Goal: Task Accomplishment & Management: Manage account settings

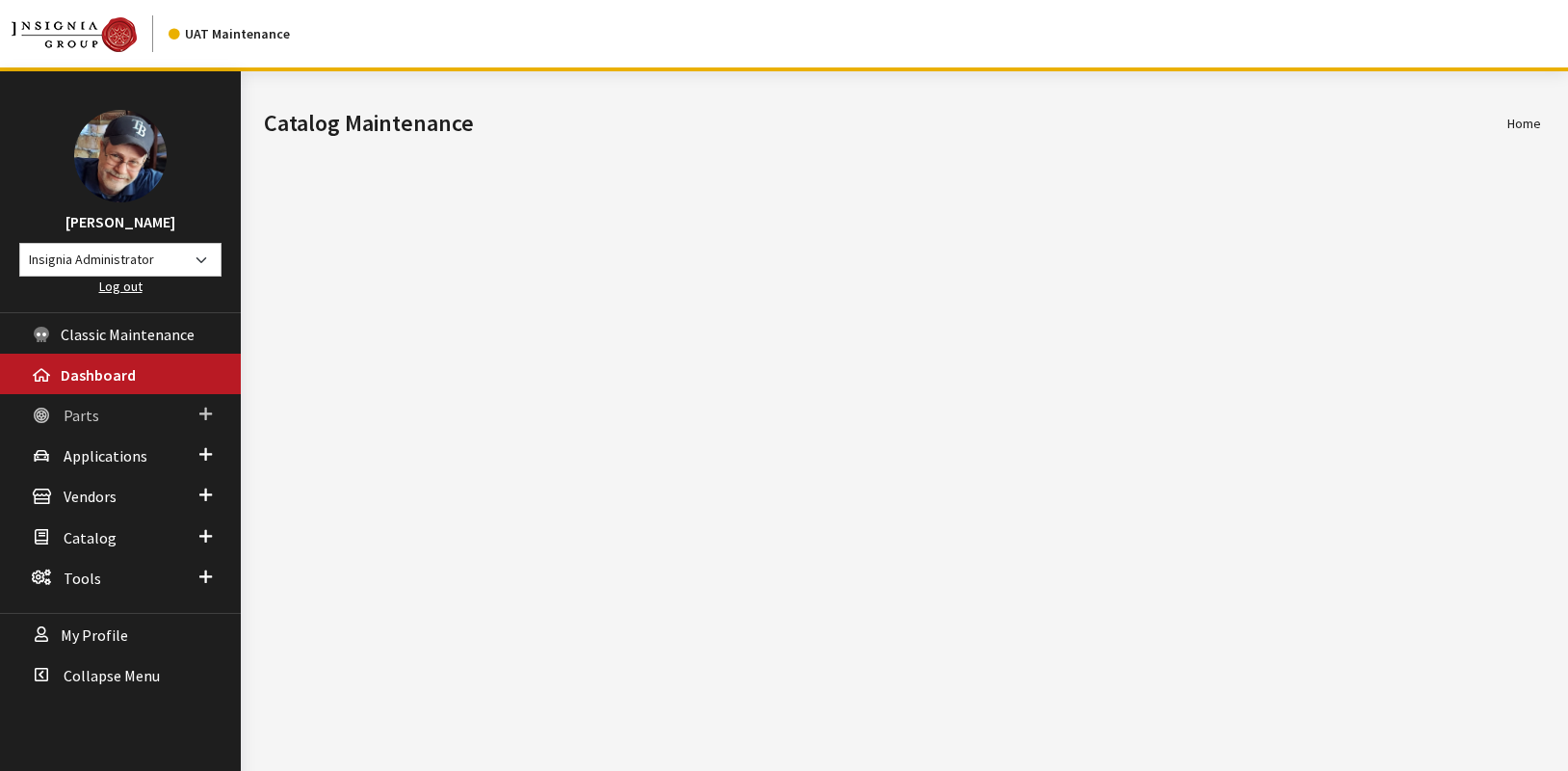
click at [81, 416] on span "Parts" at bounding box center [81, 415] width 36 height 19
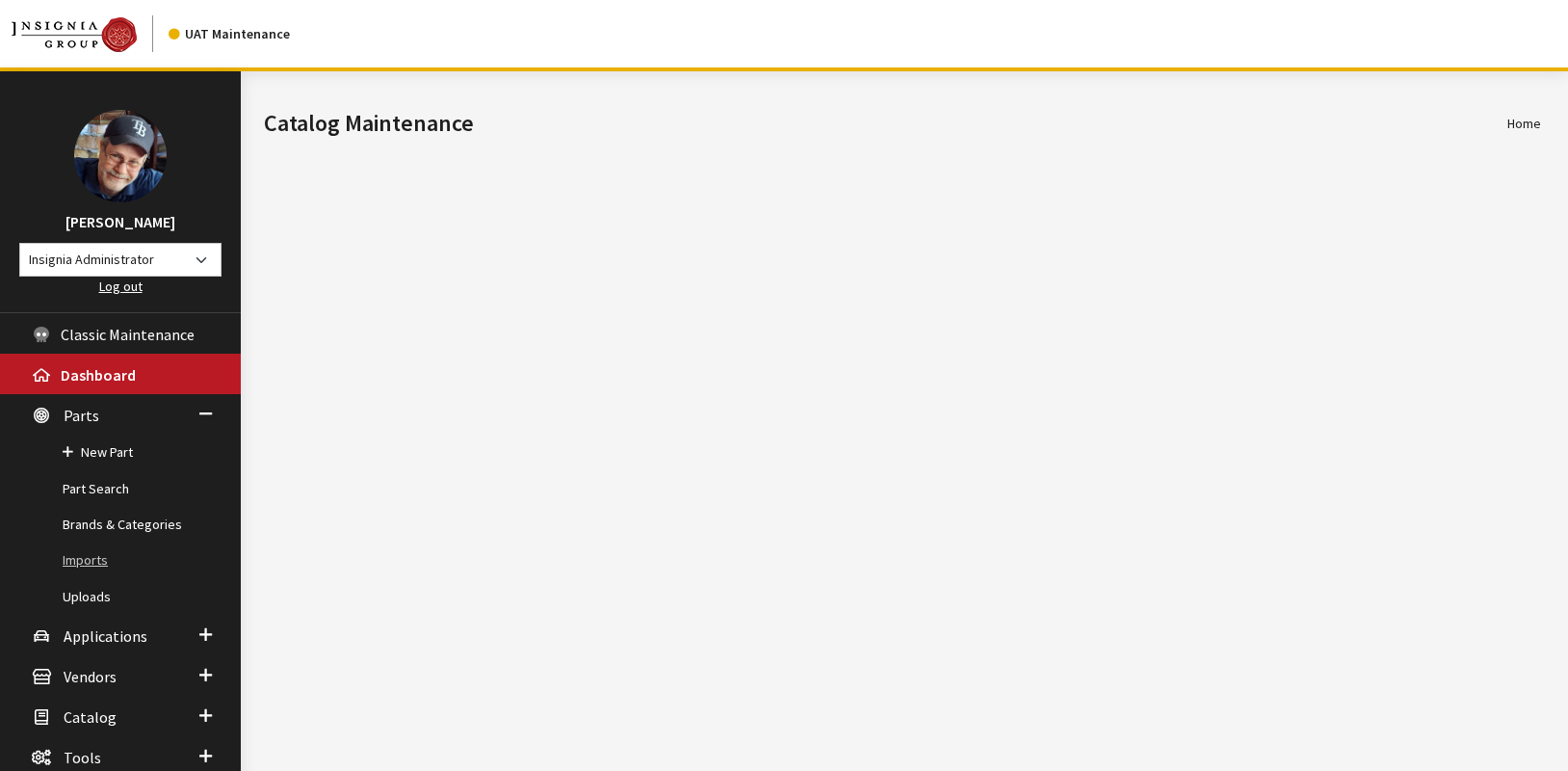
click at [96, 559] on link "Imports" at bounding box center [120, 559] width 241 height 36
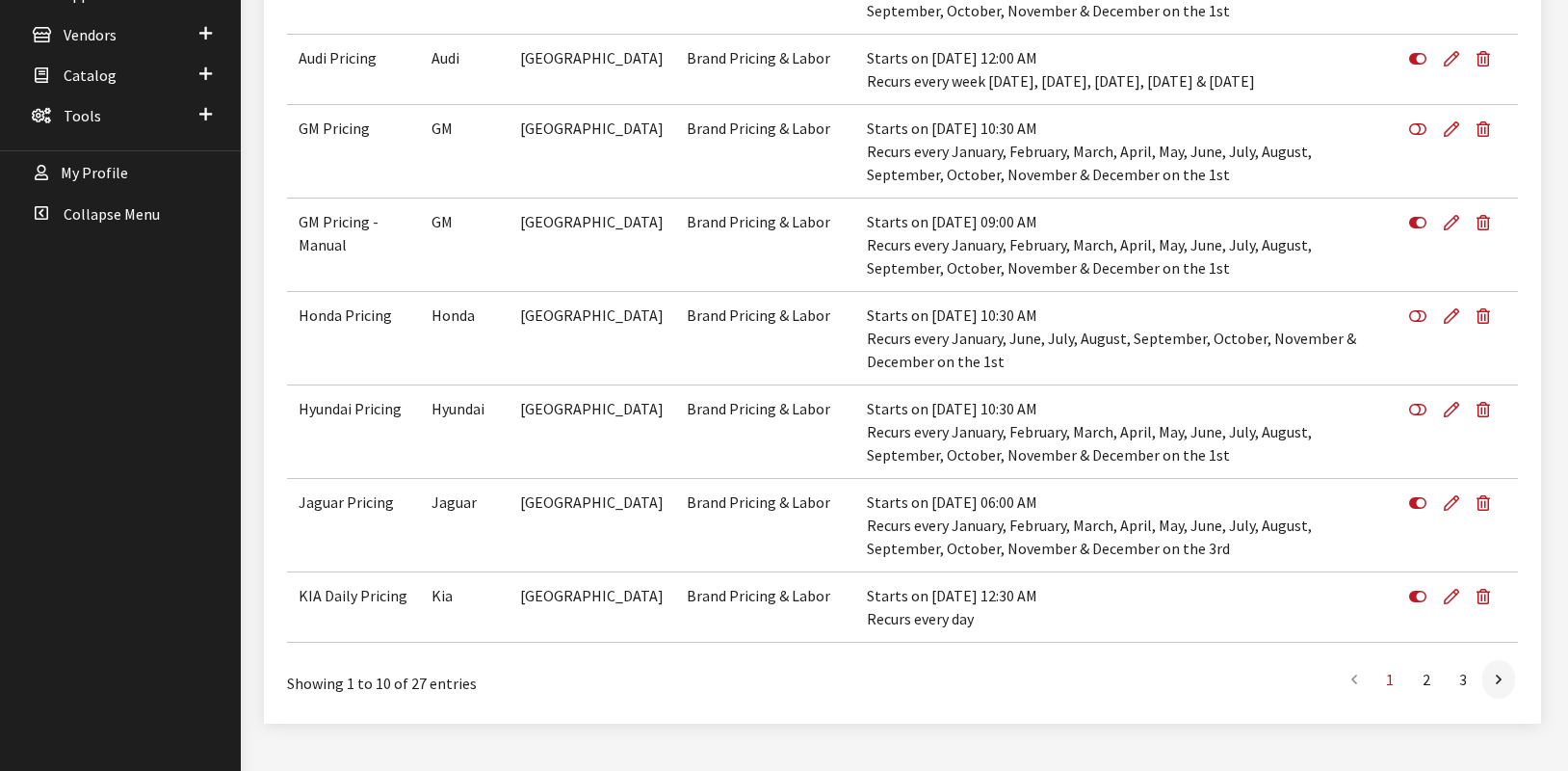
scroll to position [642, 0]
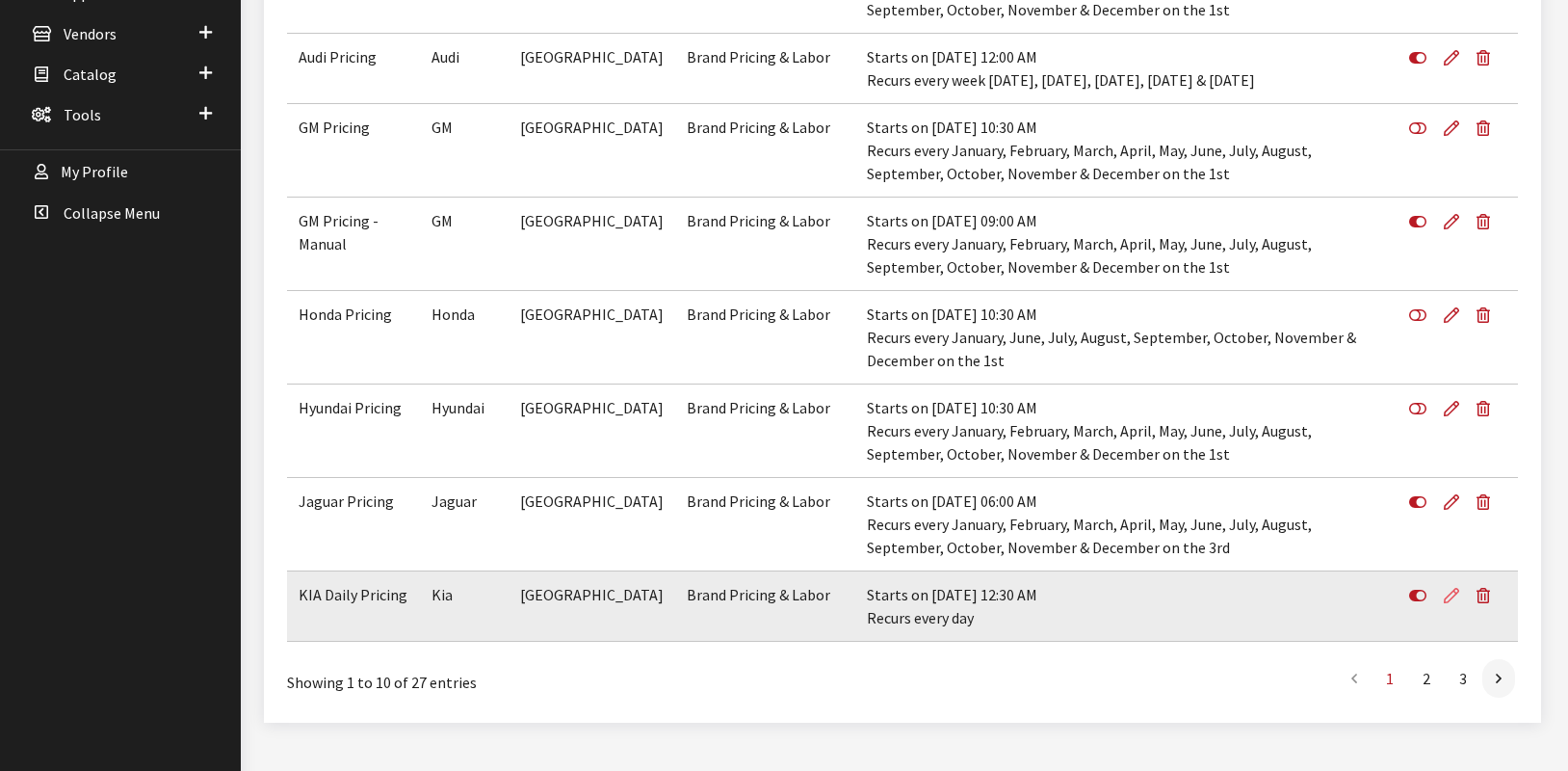
click at [1450, 592] on icon at bounding box center [1452, 597] width 16 height 16
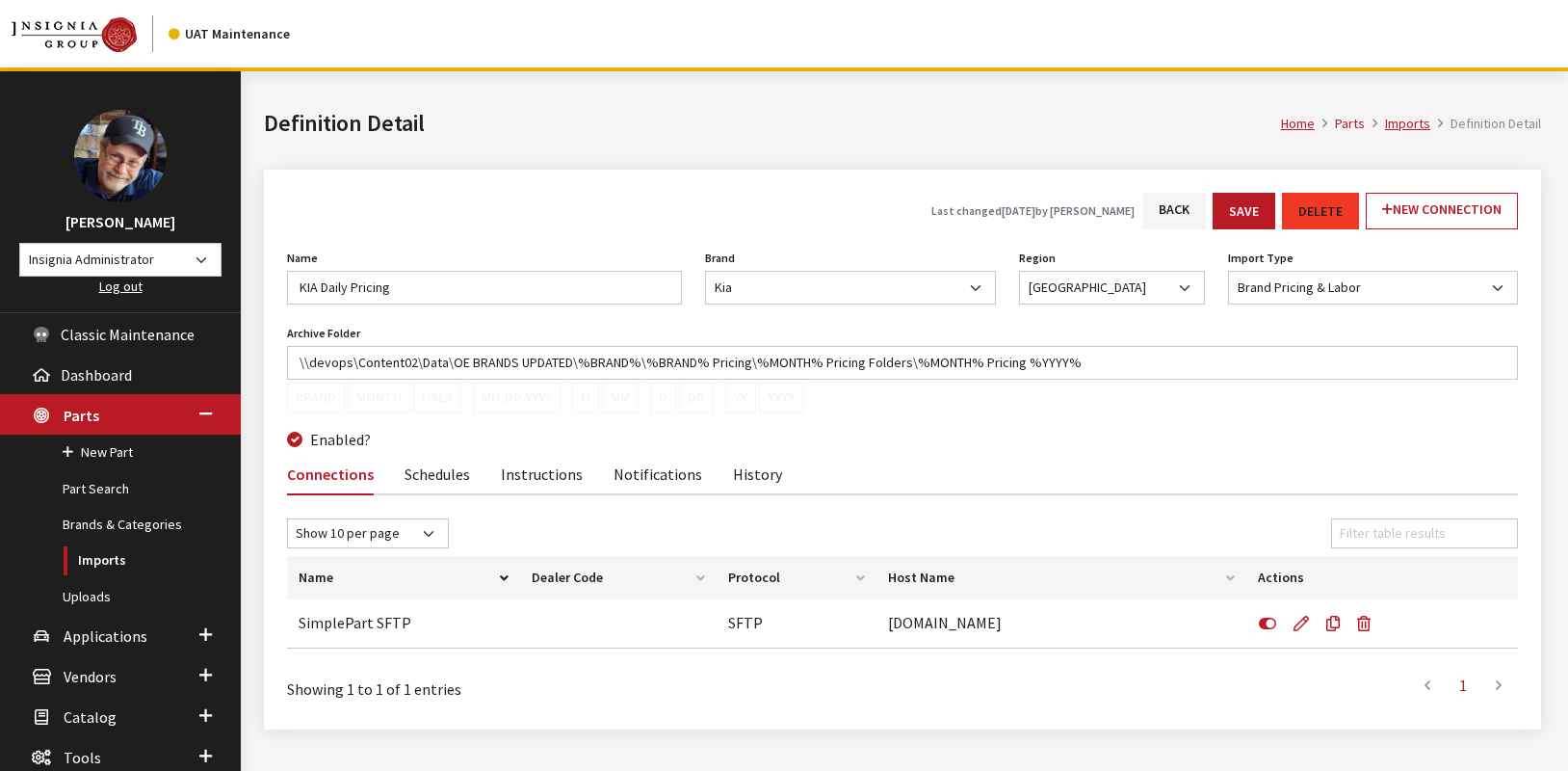
click at [639, 478] on link "Notifications" at bounding box center [658, 474] width 89 height 41
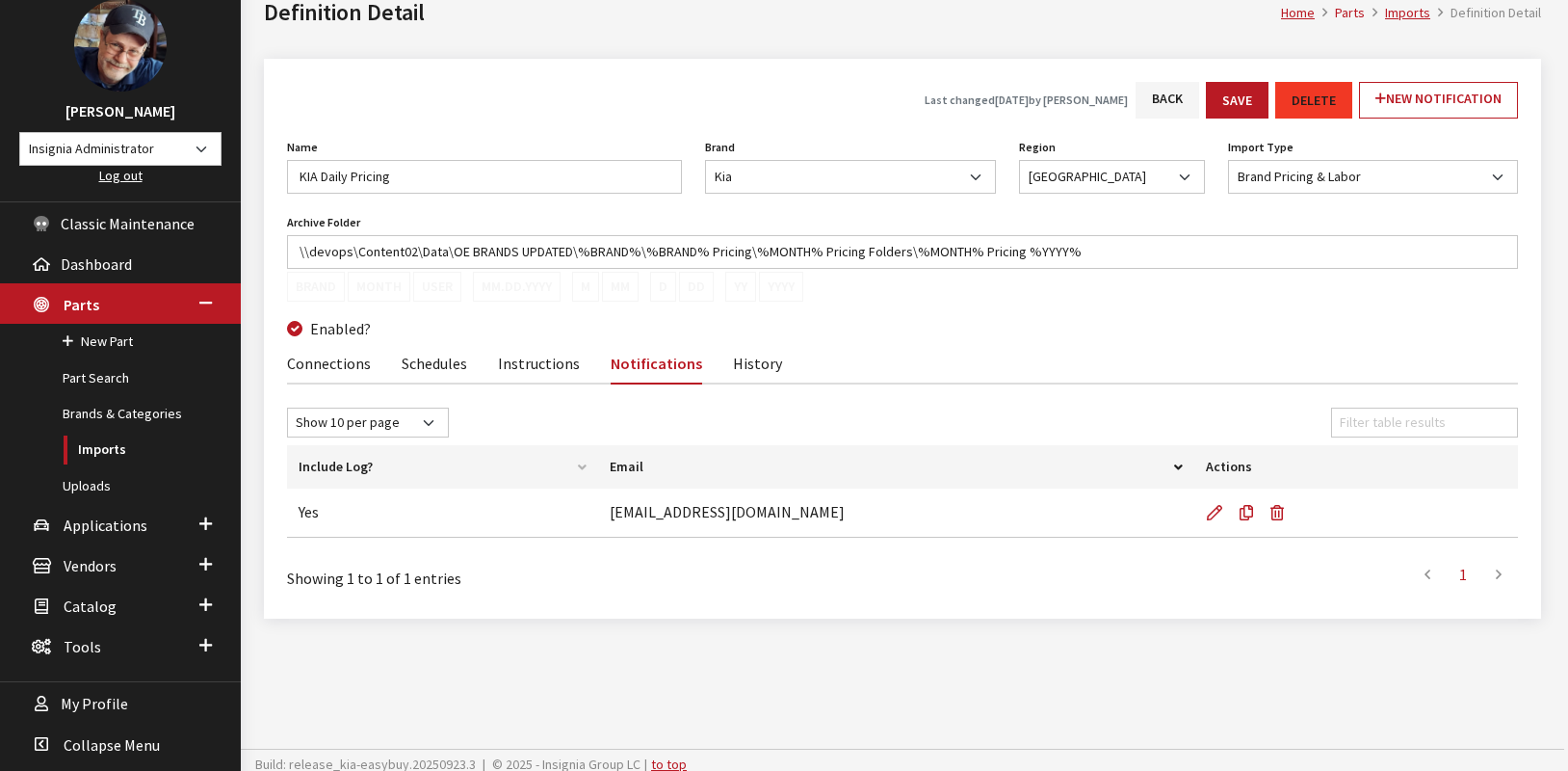
scroll to position [120, 0]
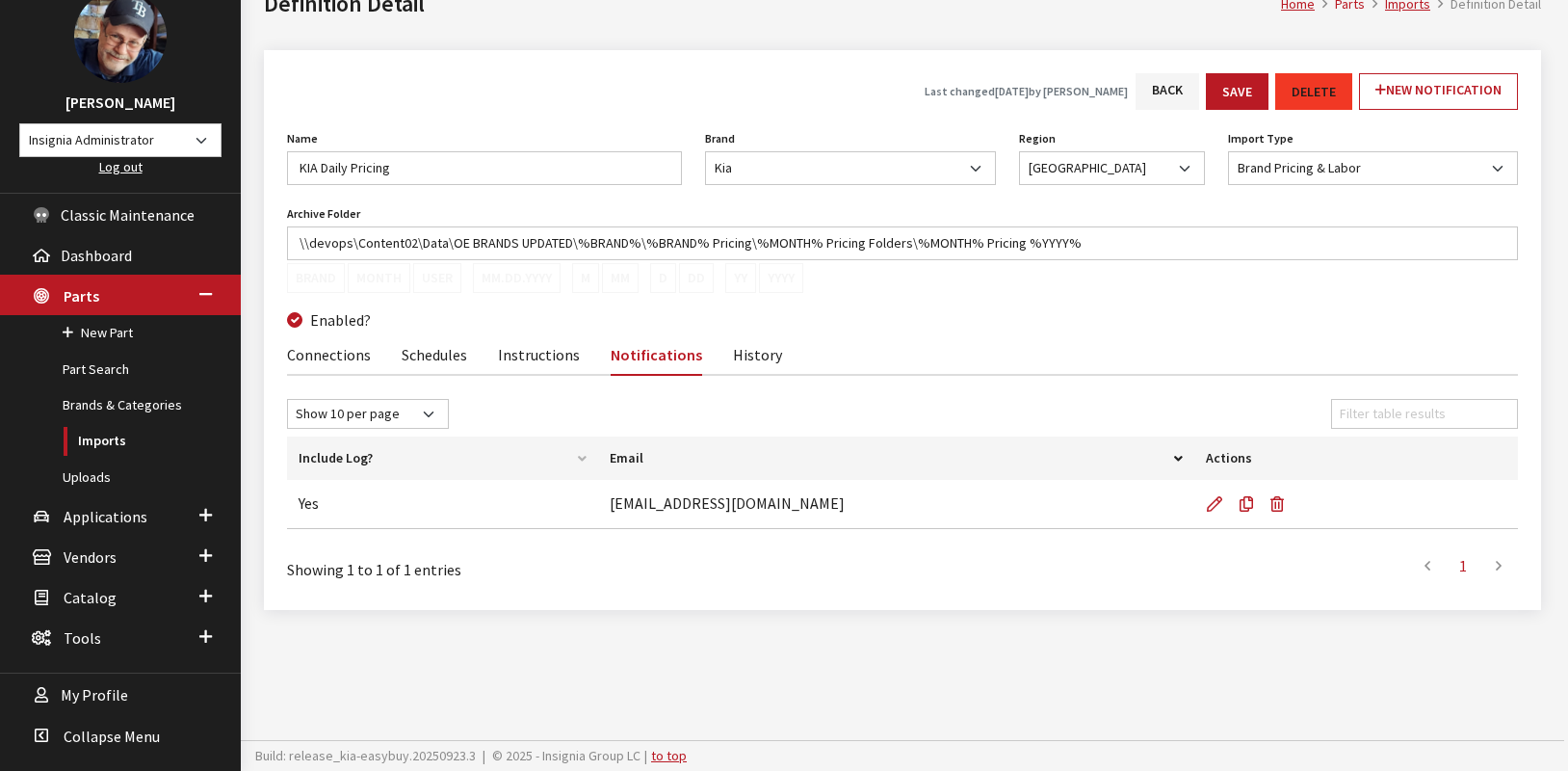
click at [1017, 309] on div "Enabled?" at bounding box center [902, 320] width 1231 height 23
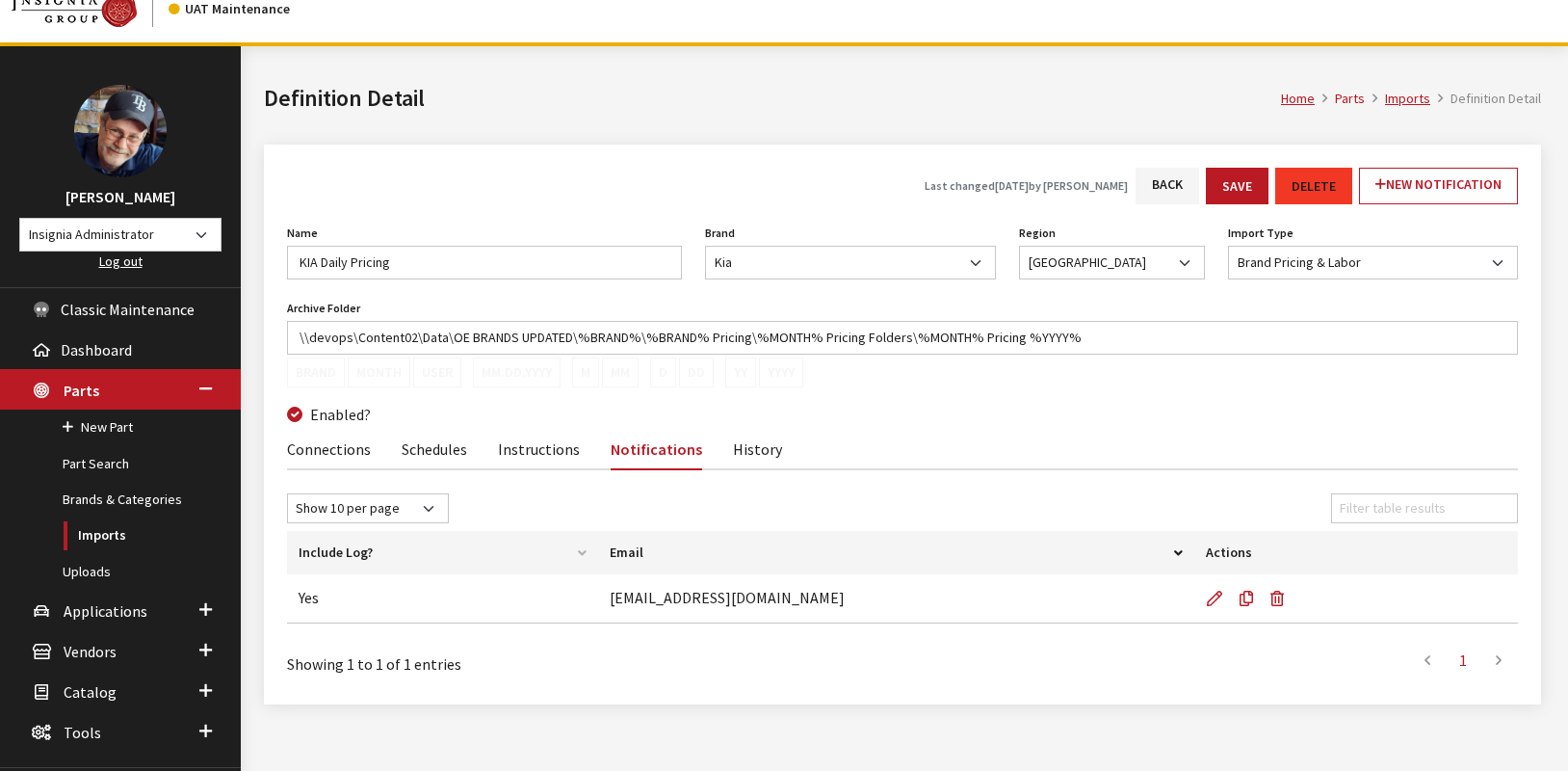
scroll to position [0, 0]
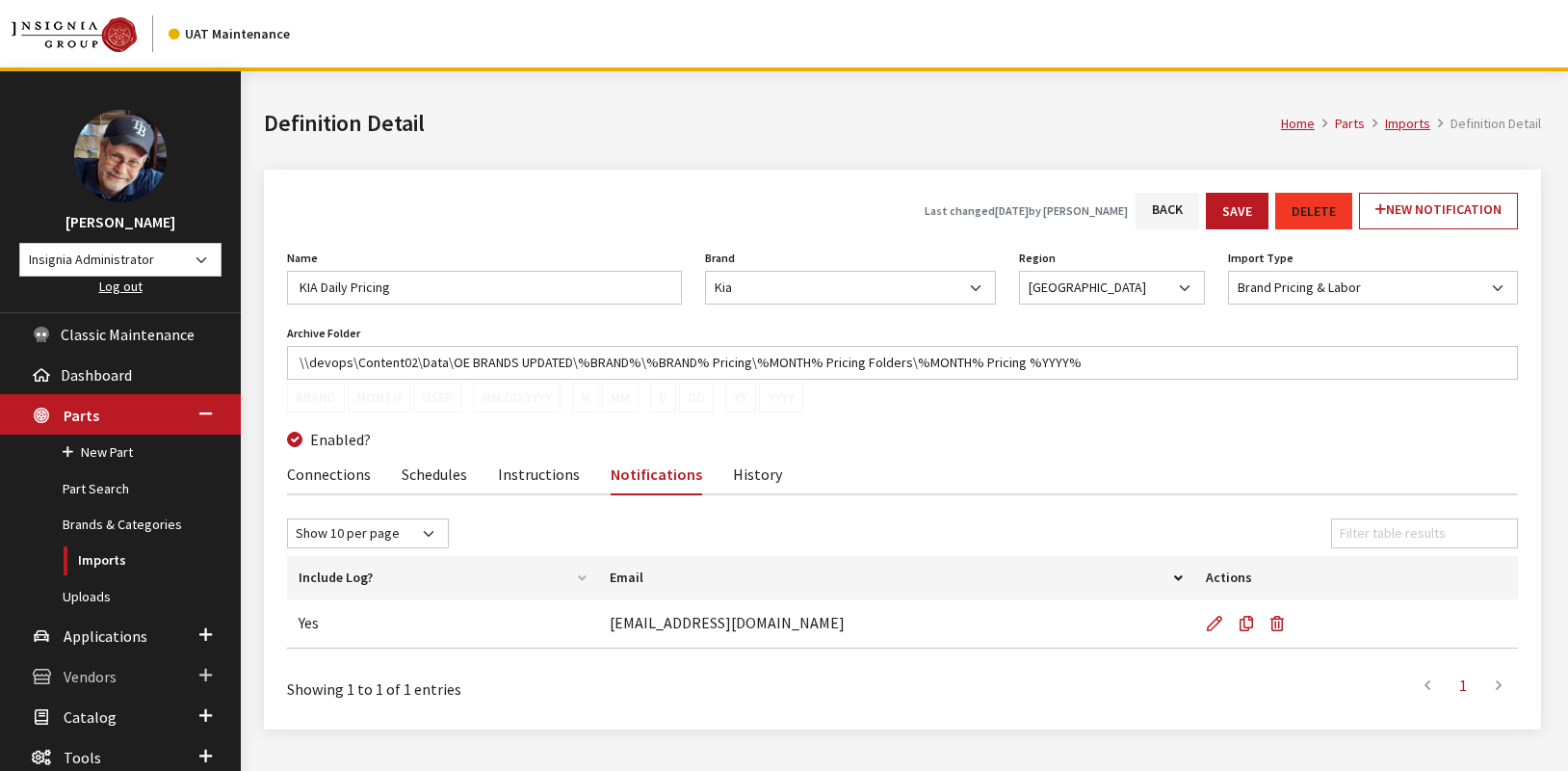
click at [97, 678] on span "Vendors" at bounding box center [90, 676] width 53 height 19
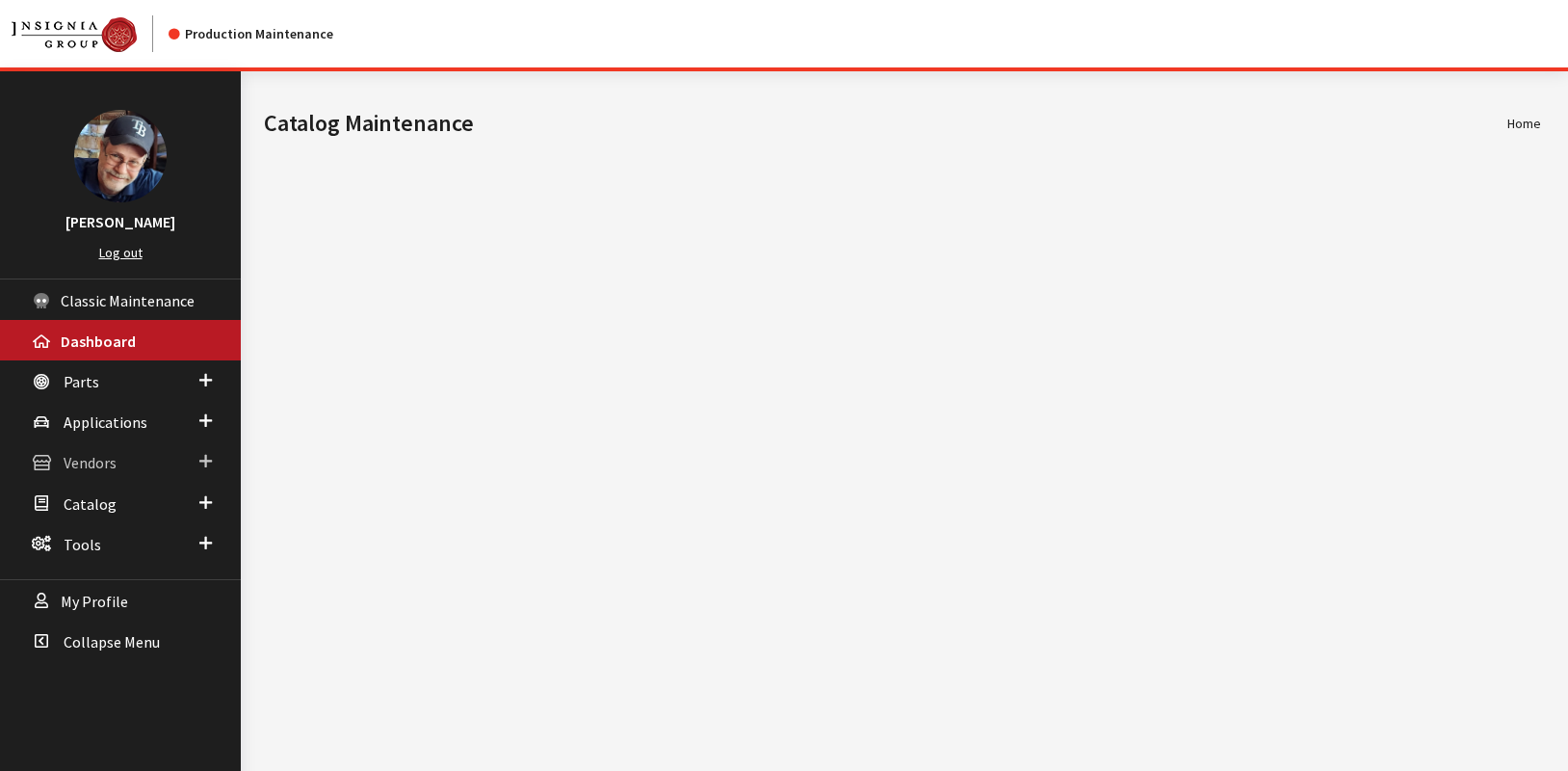
click at [94, 469] on span "Vendors" at bounding box center [90, 464] width 53 height 19
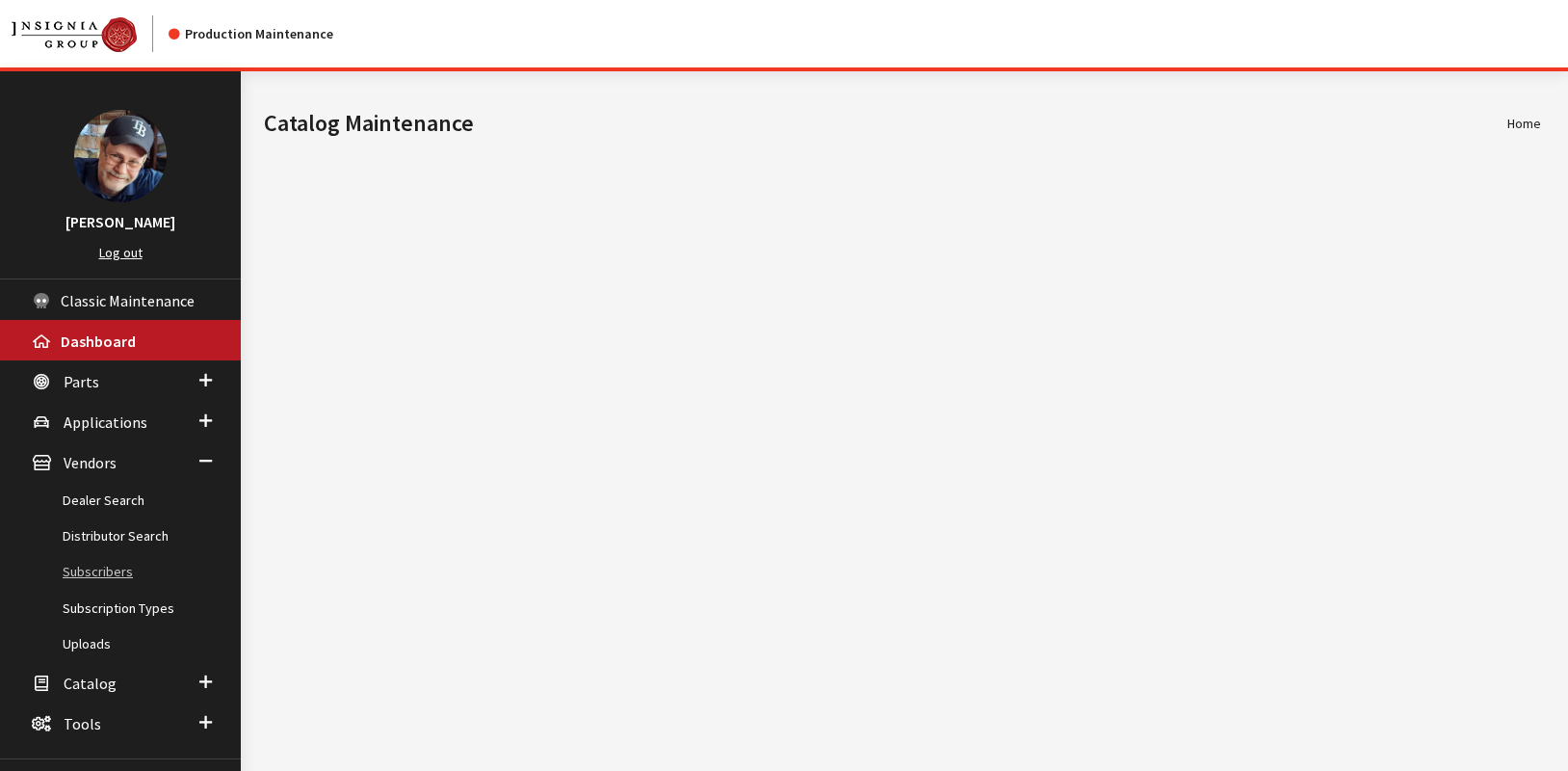
drag, startPoint x: 96, startPoint y: 576, endPoint x: 111, endPoint y: 577, distance: 15.0
click at [97, 577] on link "Subscribers" at bounding box center [120, 571] width 241 height 36
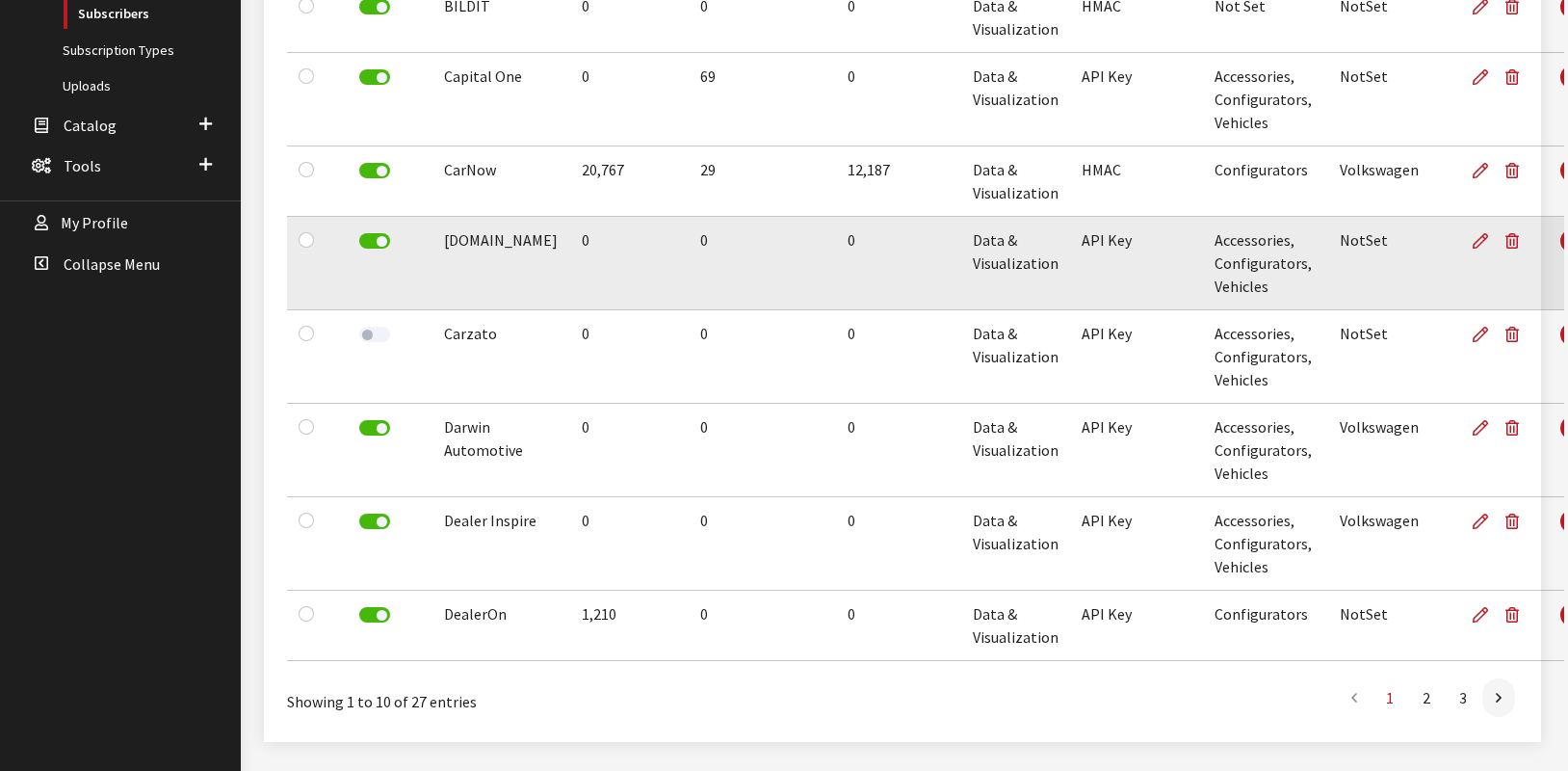
scroll to position [610, 0]
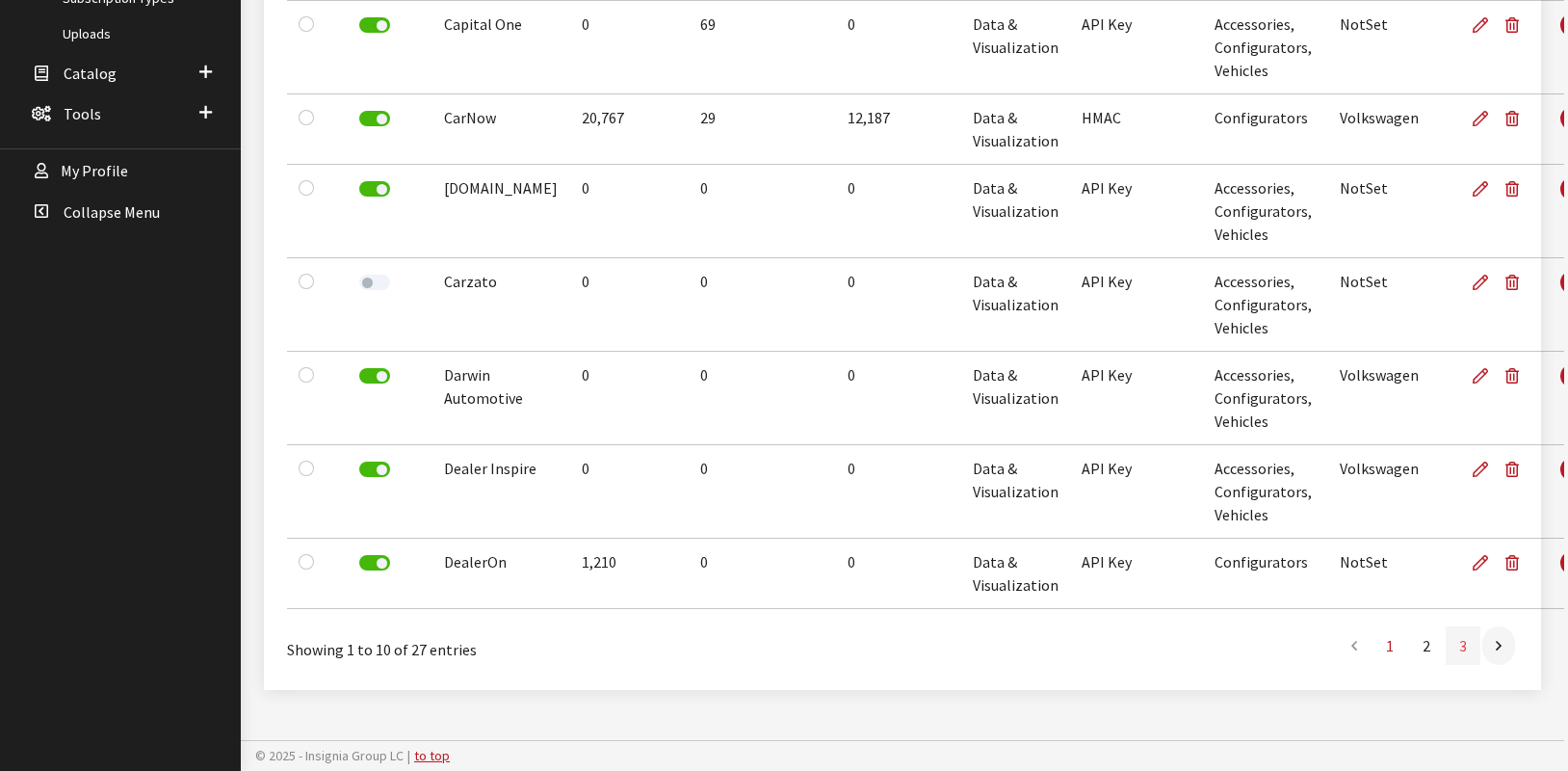
click at [1465, 654] on link "3" at bounding box center [1464, 645] width 35 height 39
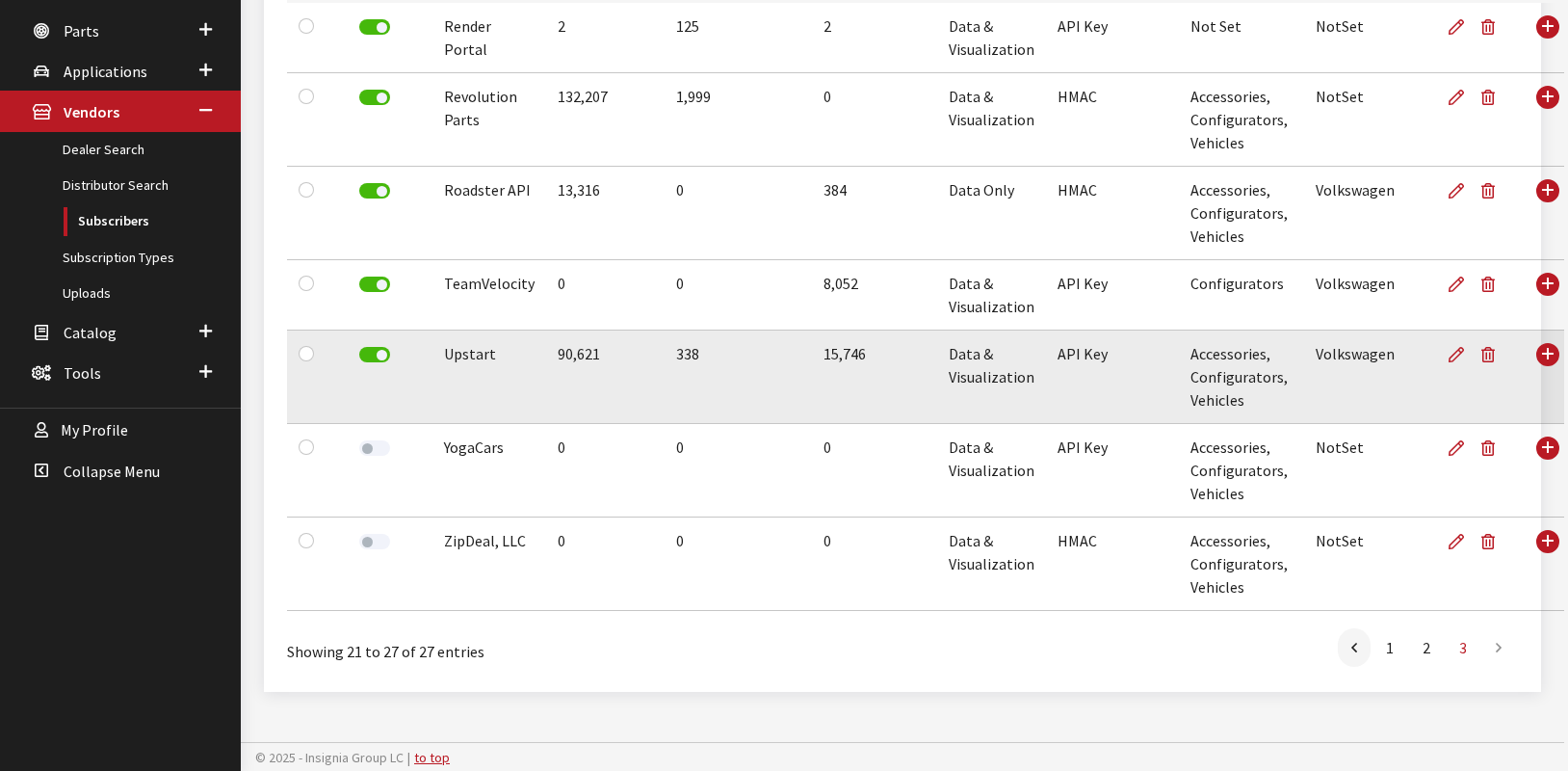
click at [1436, 360] on td at bounding box center [1479, 377] width 87 height 94
click at [1448, 358] on icon at bounding box center [1456, 356] width 16 height 16
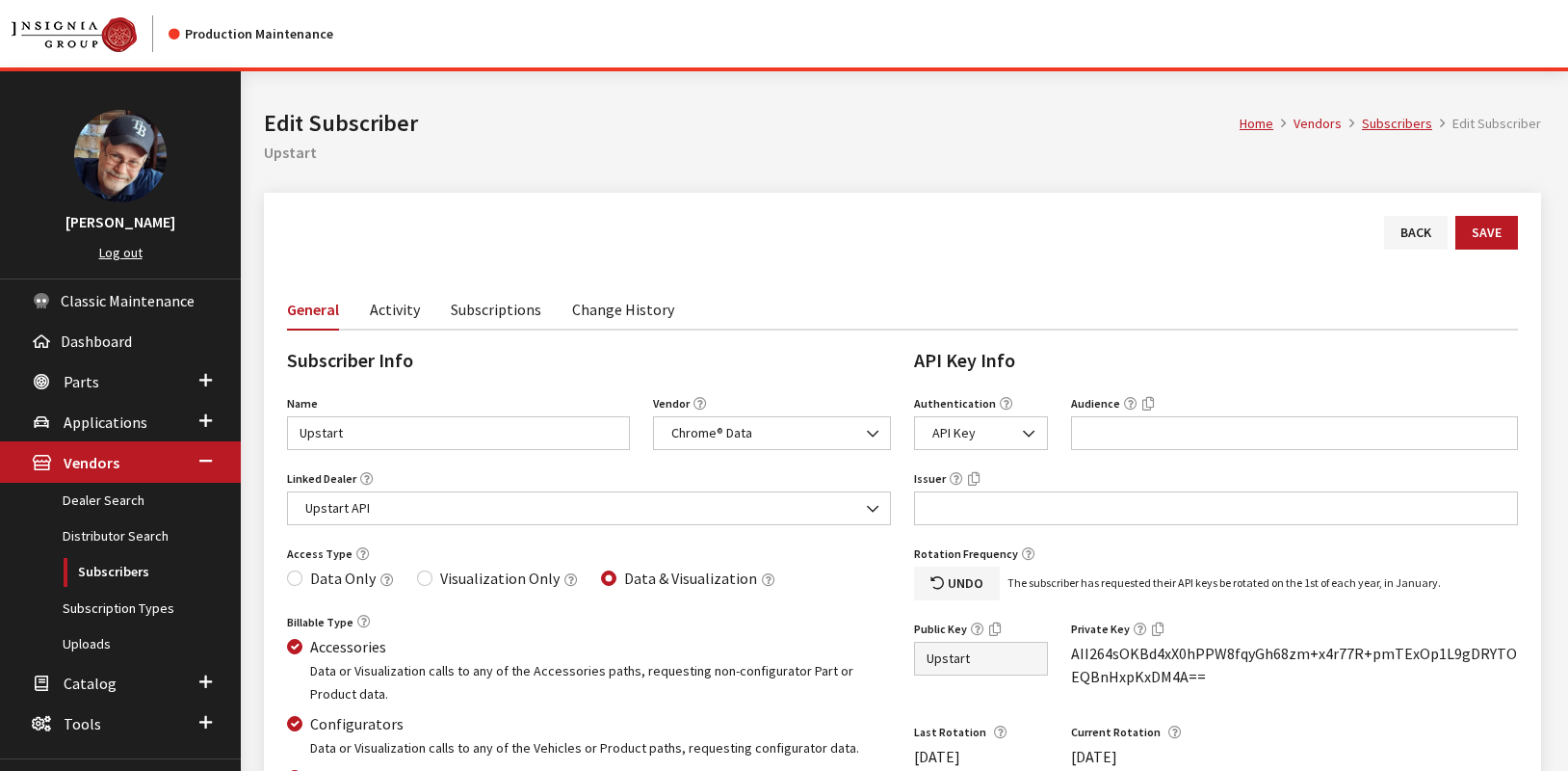
click at [387, 319] on link "Activity" at bounding box center [395, 309] width 50 height 41
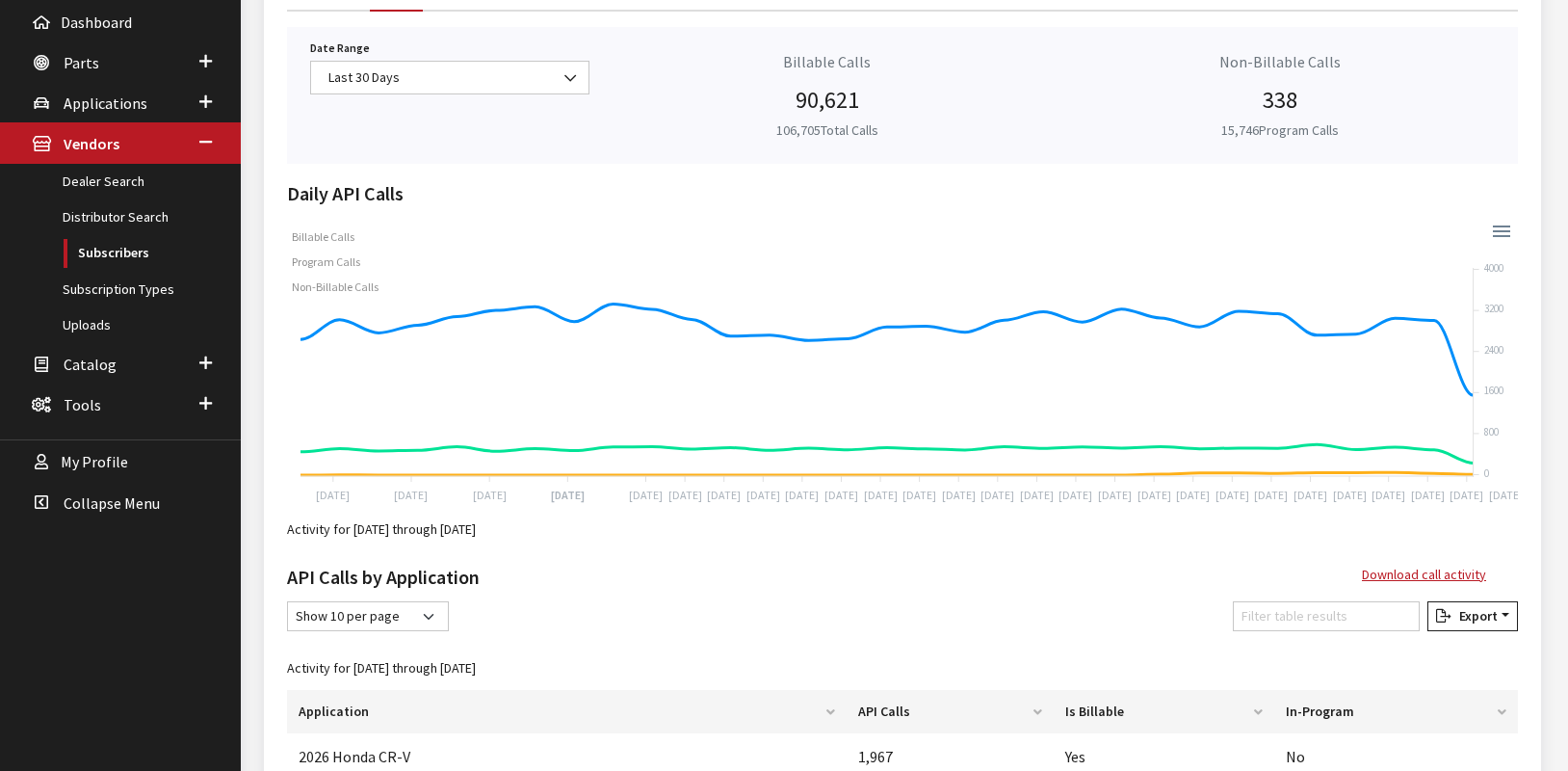
scroll to position [320, 0]
click at [116, 251] on link "Subscribers" at bounding box center [120, 251] width 241 height 36
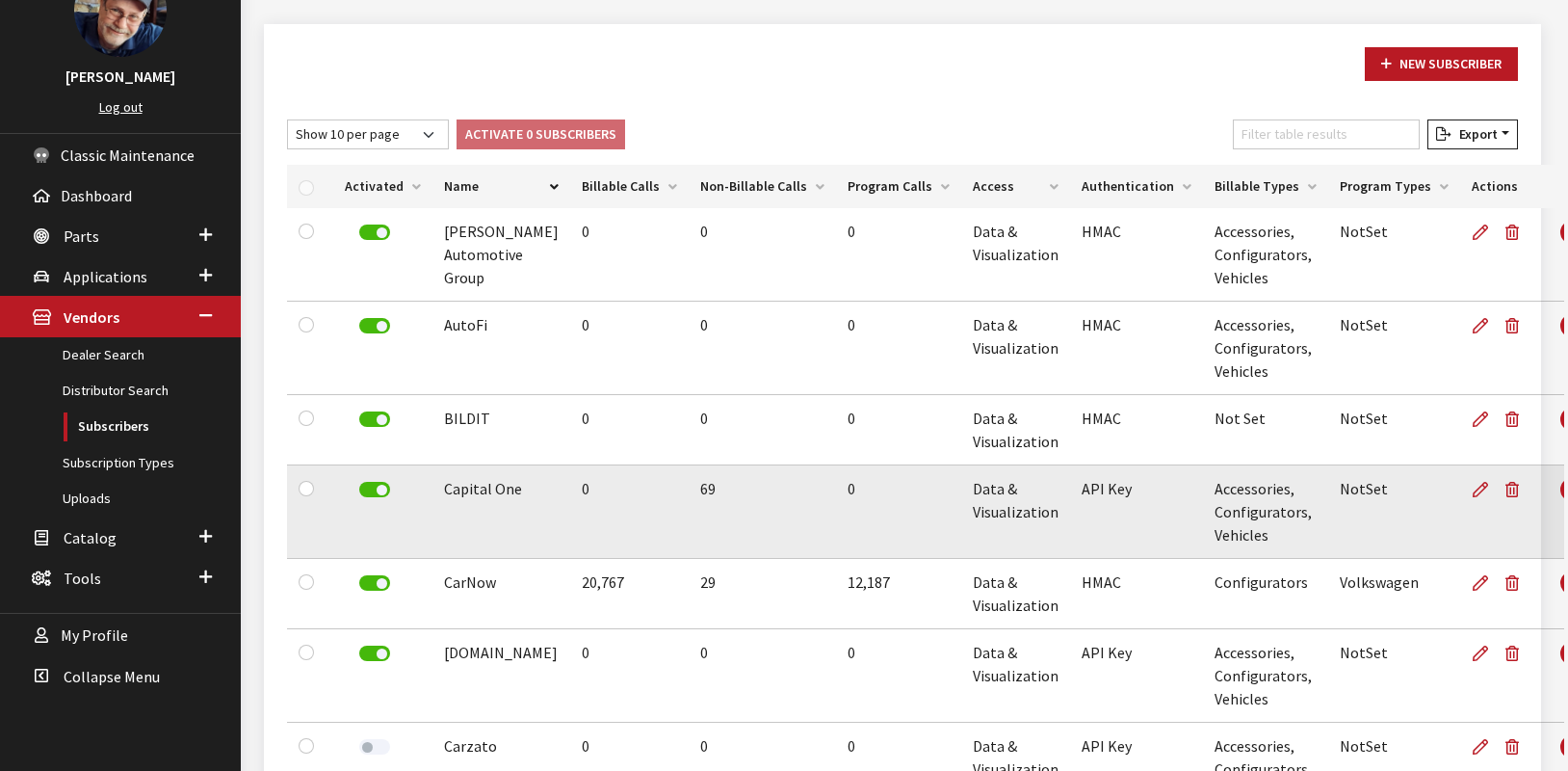
scroll to position [161, 0]
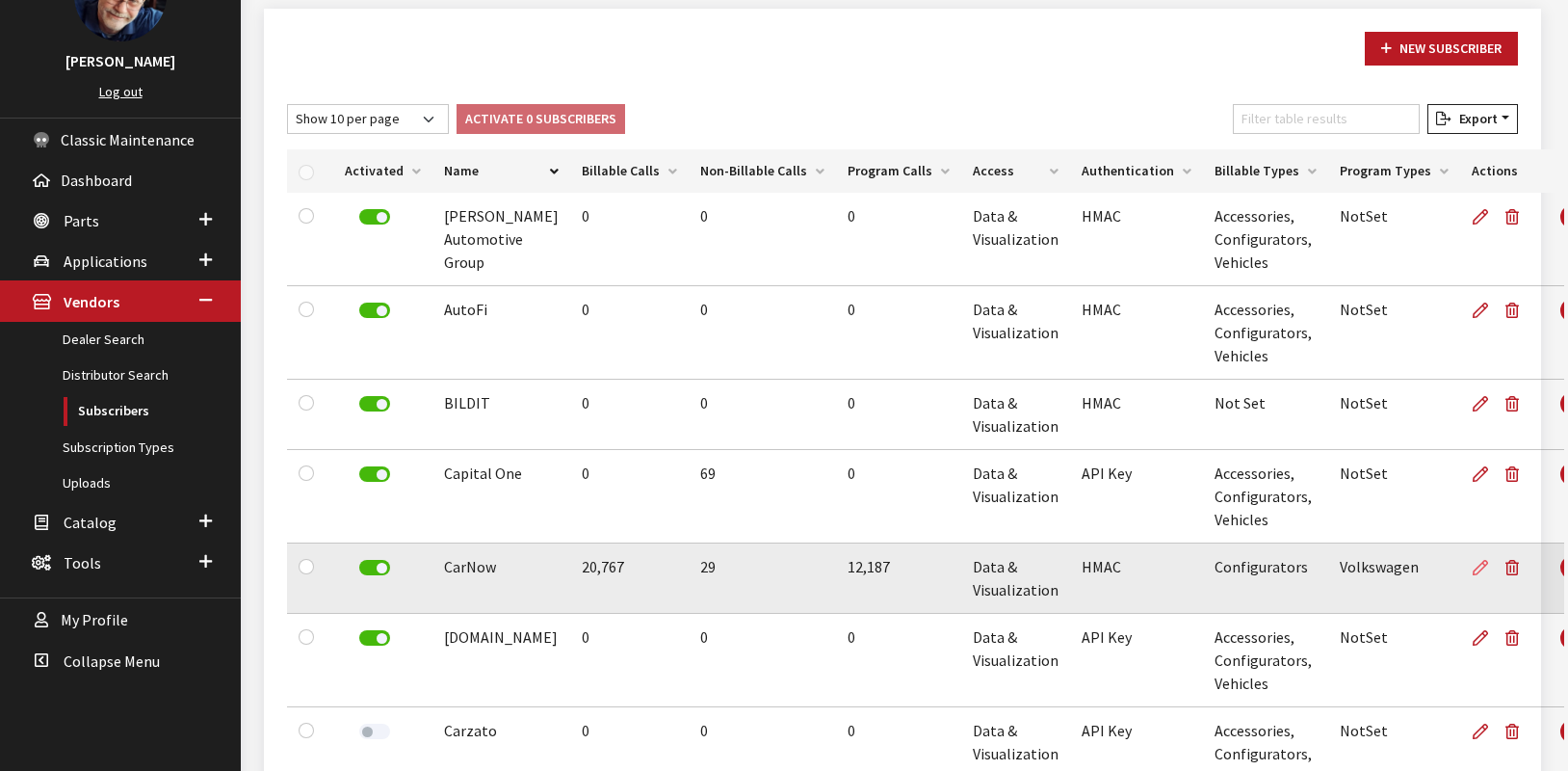
click at [1472, 563] on icon at bounding box center [1480, 568] width 16 height 16
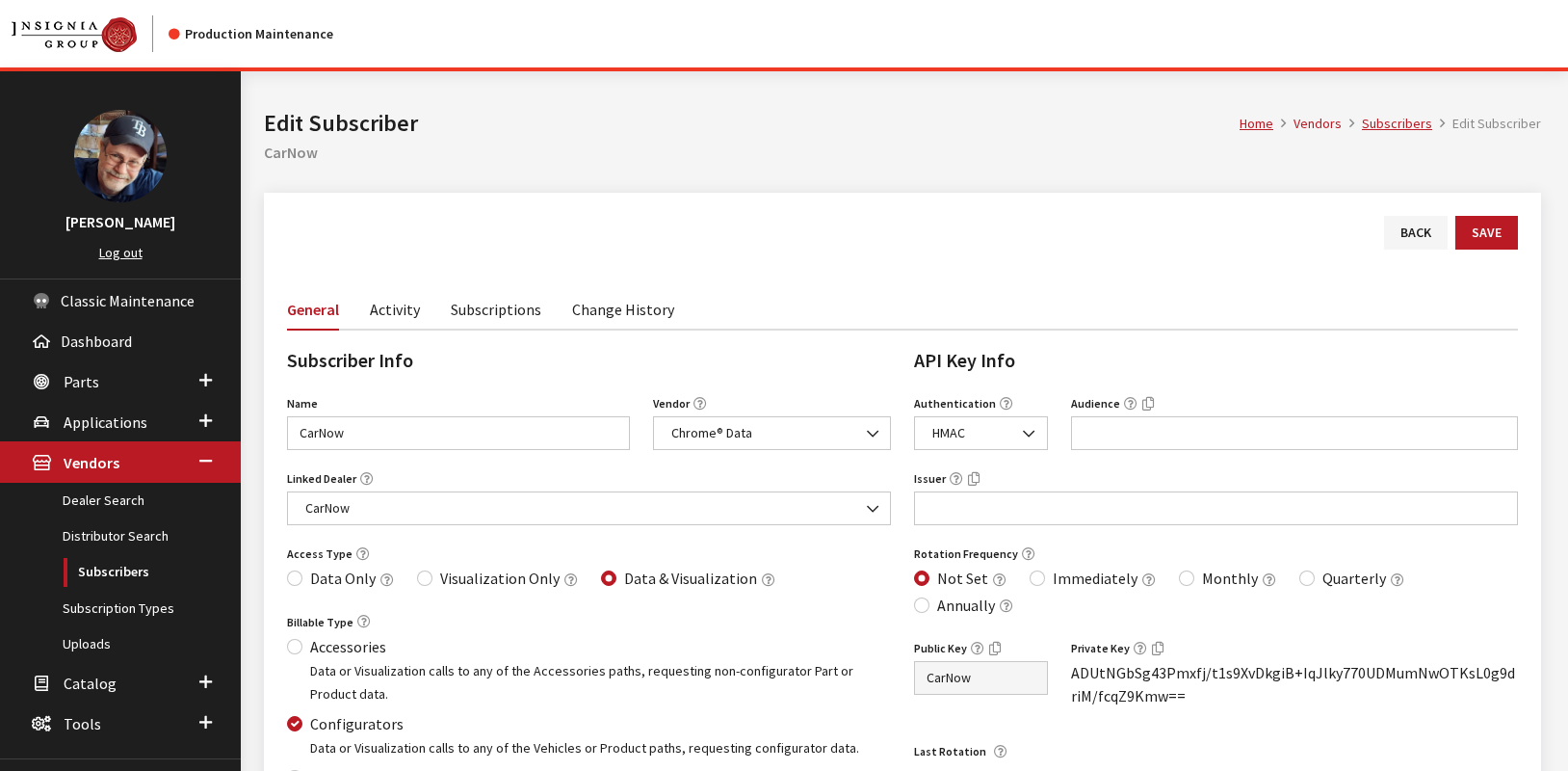
click at [495, 311] on link "Subscriptions" at bounding box center [496, 309] width 91 height 41
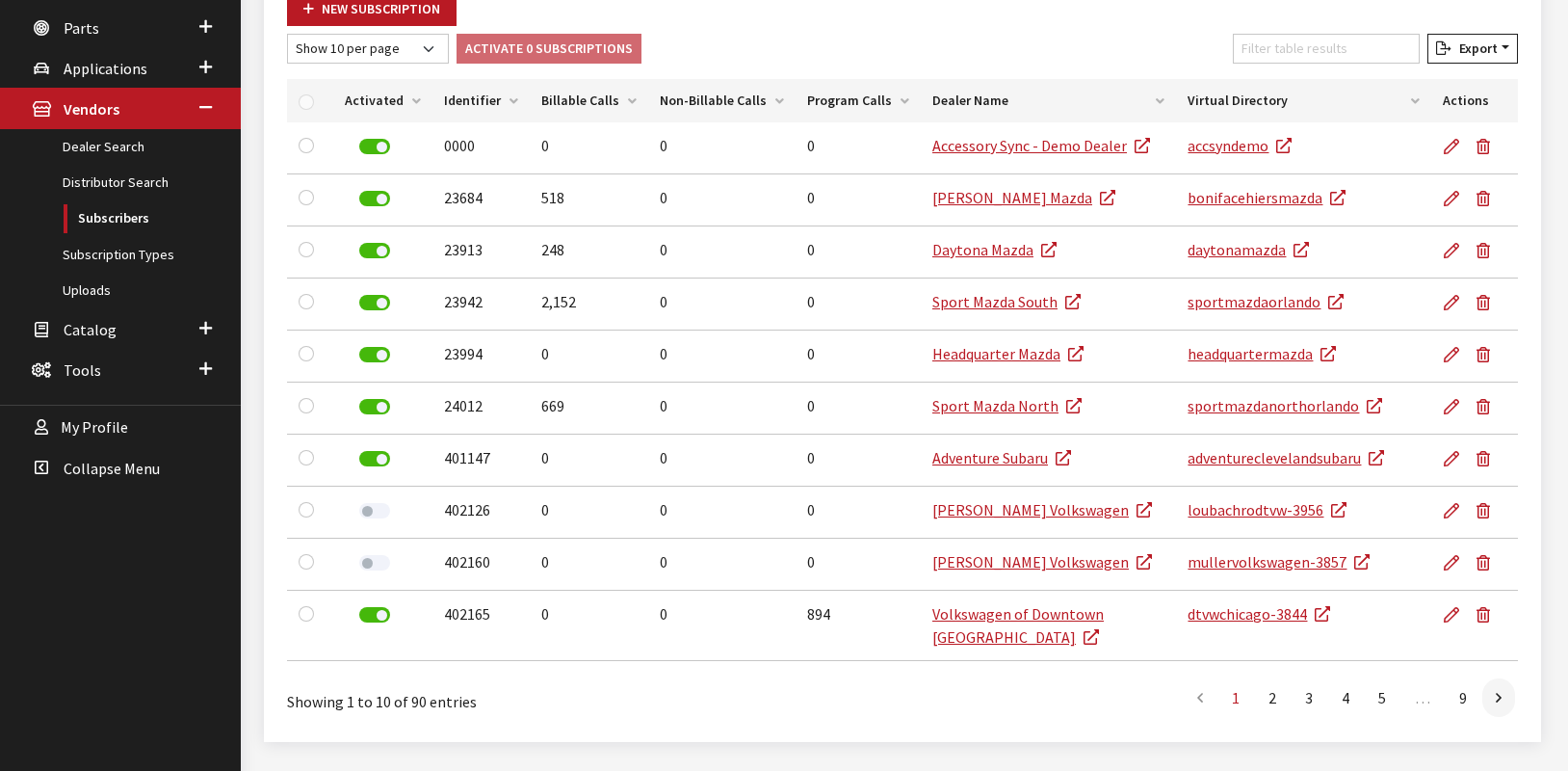
scroll to position [360, 0]
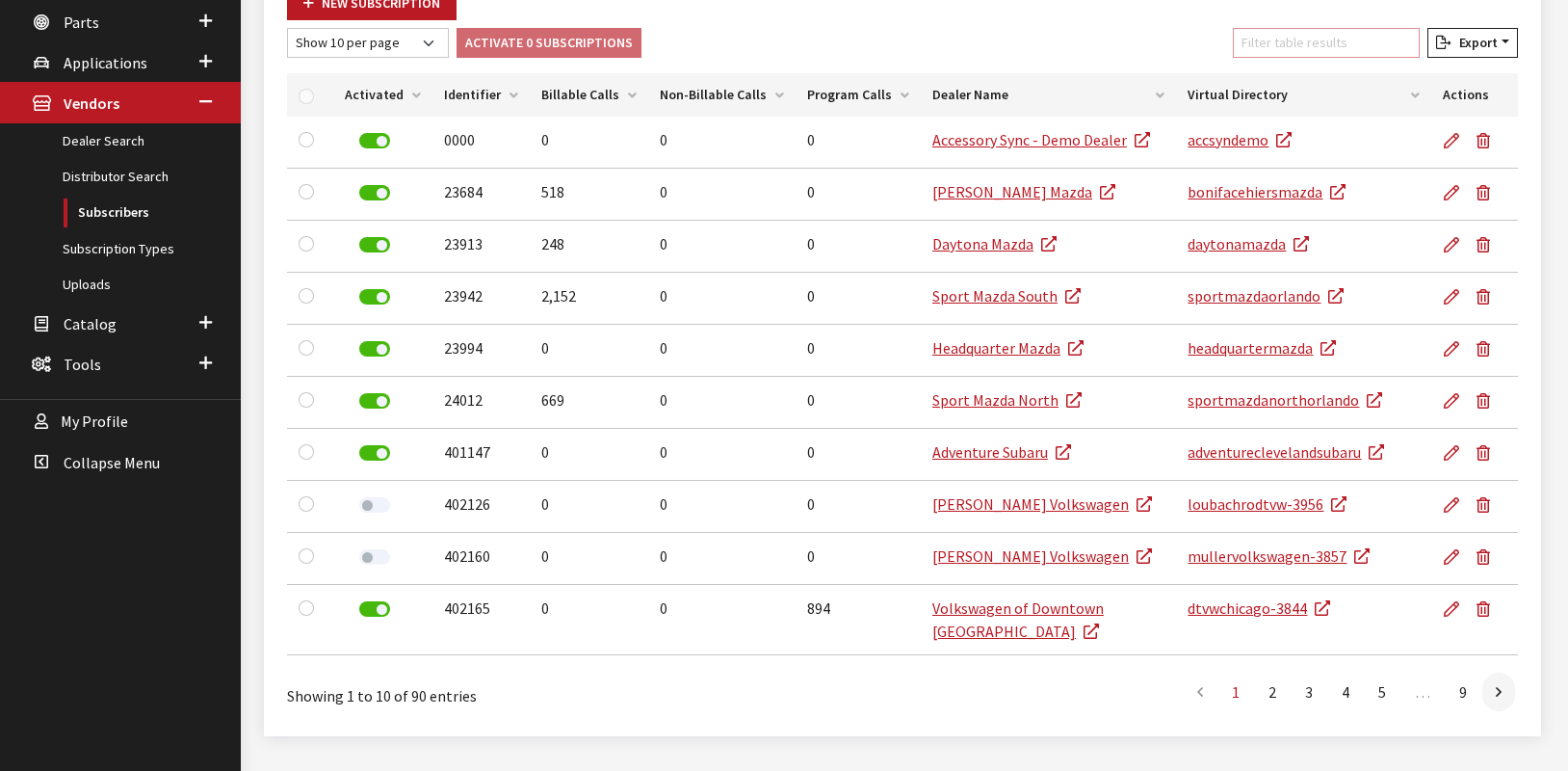
click at [1297, 42] on input "Filter table results" at bounding box center [1326, 43] width 187 height 30
paste input "GA095"
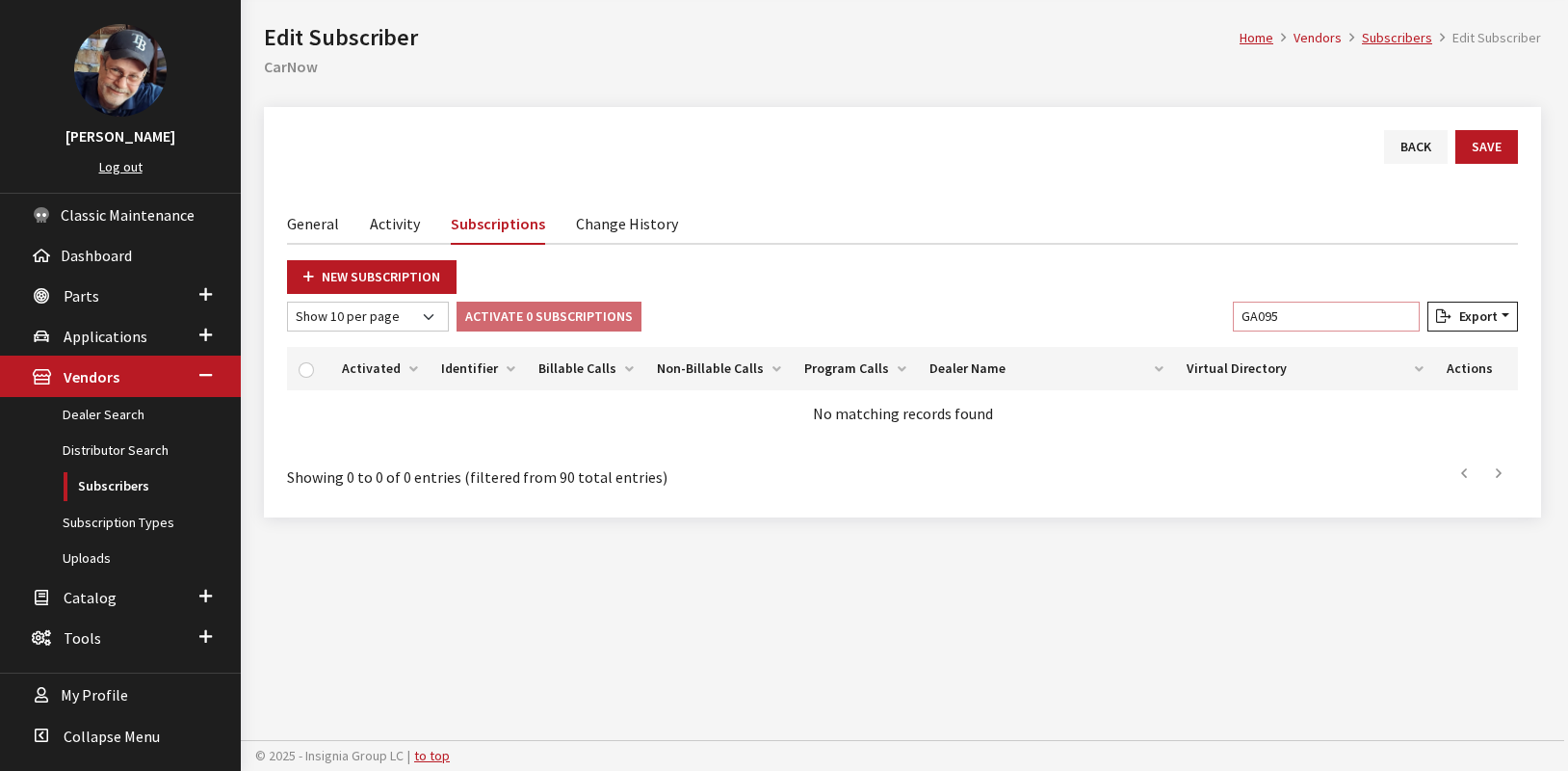
scroll to position [86, 0]
type input "GA095"
